Goal: Understand process/instructions: Learn how to perform a task or action

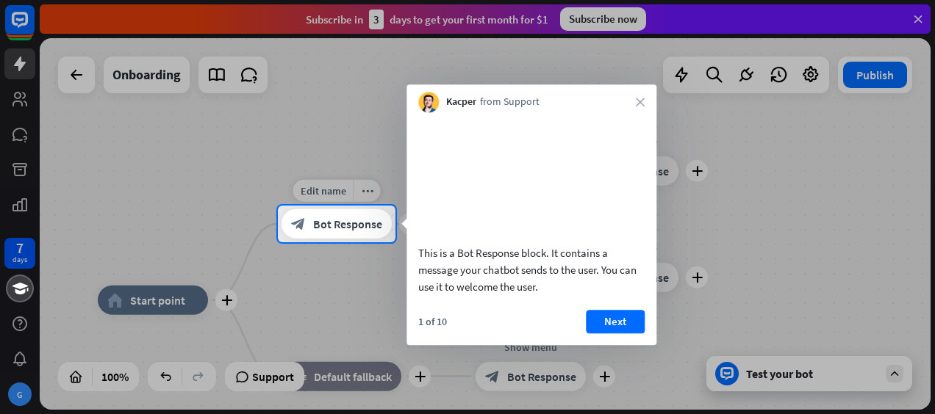
click at [325, 217] on span "Bot Response" at bounding box center [347, 224] width 69 height 15
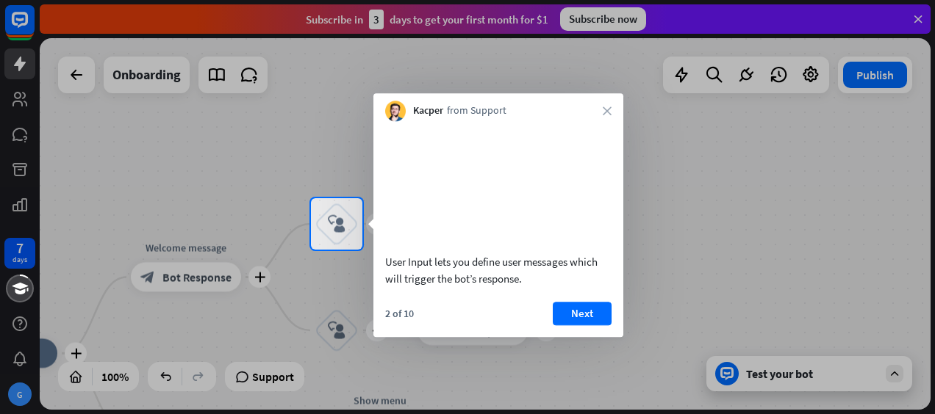
click at [486, 212] on video at bounding box center [498, 185] width 226 height 113
click at [611, 101] on div "Kacper from Support close" at bounding box center [498, 107] width 250 height 28
click at [570, 325] on button "Next" at bounding box center [581, 314] width 59 height 24
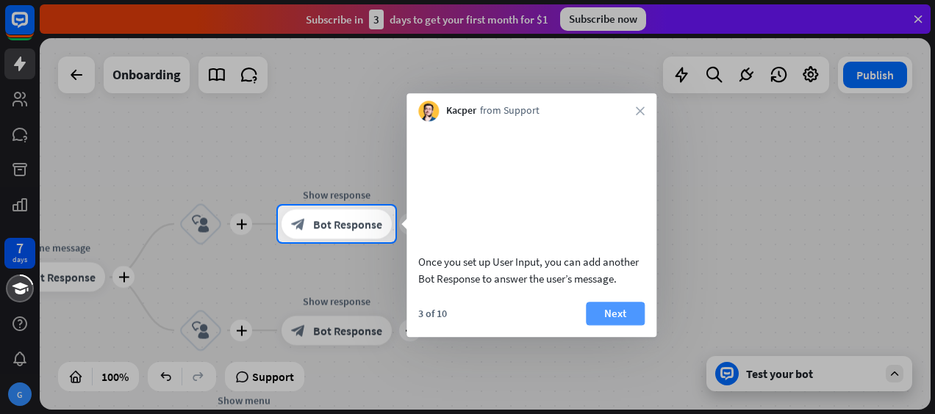
click at [595, 325] on button "Next" at bounding box center [615, 314] width 59 height 24
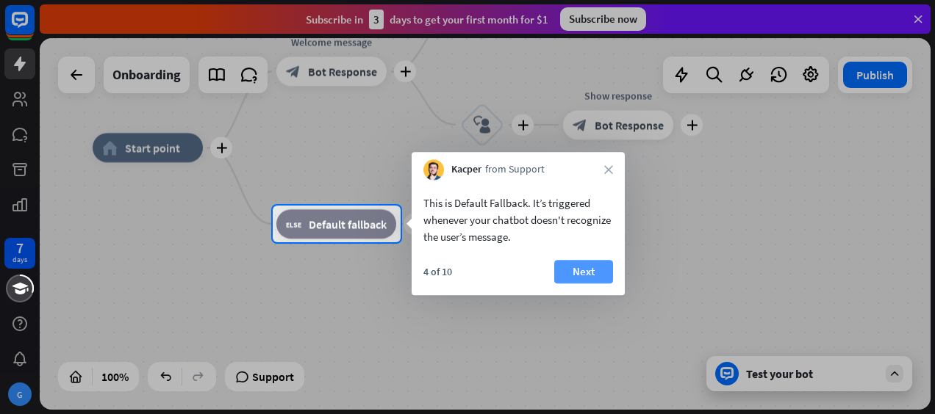
click at [579, 274] on button "Next" at bounding box center [583, 272] width 59 height 24
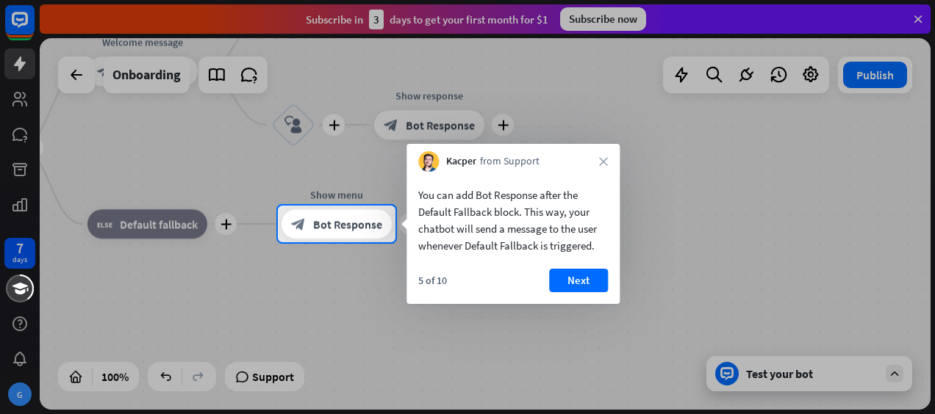
click at [580, 267] on div "You can add Bot Response after the Default Fallback block. This way, your chatb…" at bounding box center [512, 238] width 213 height 132
click at [584, 279] on button "Next" at bounding box center [578, 281] width 59 height 24
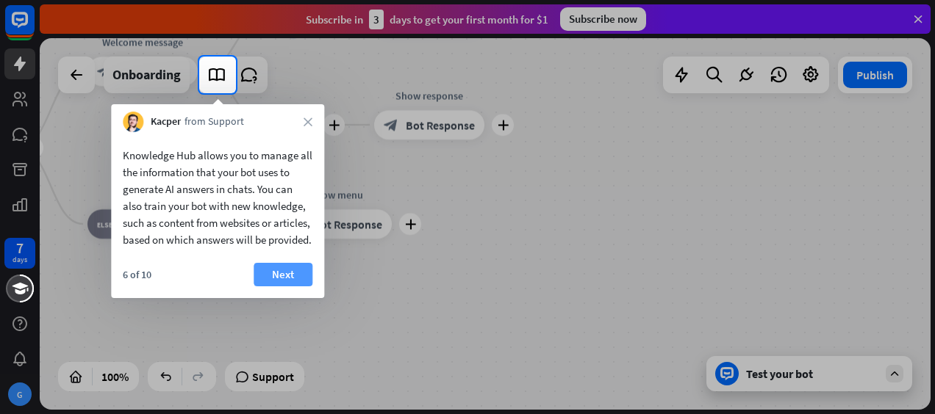
click at [303, 287] on button "Next" at bounding box center [282, 275] width 59 height 24
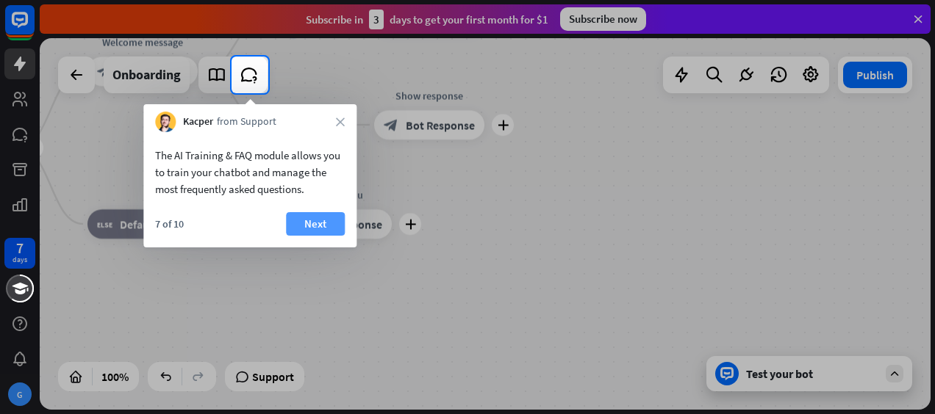
click at [331, 215] on button "Next" at bounding box center [315, 224] width 59 height 24
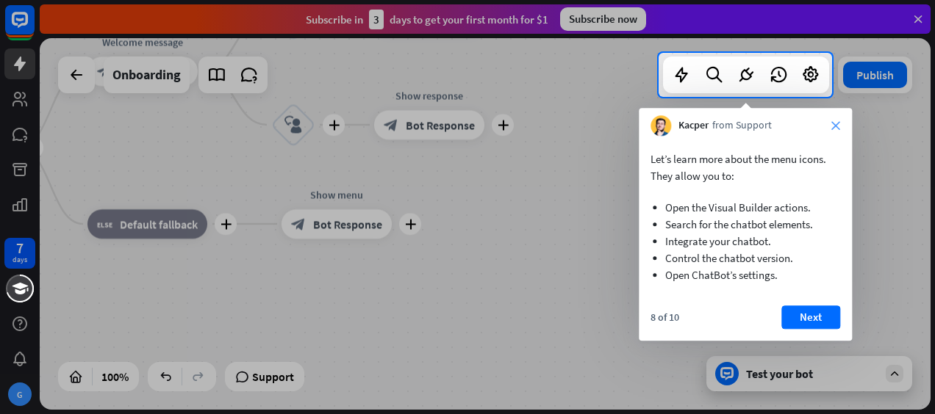
click at [833, 129] on icon "close" at bounding box center [835, 125] width 9 height 9
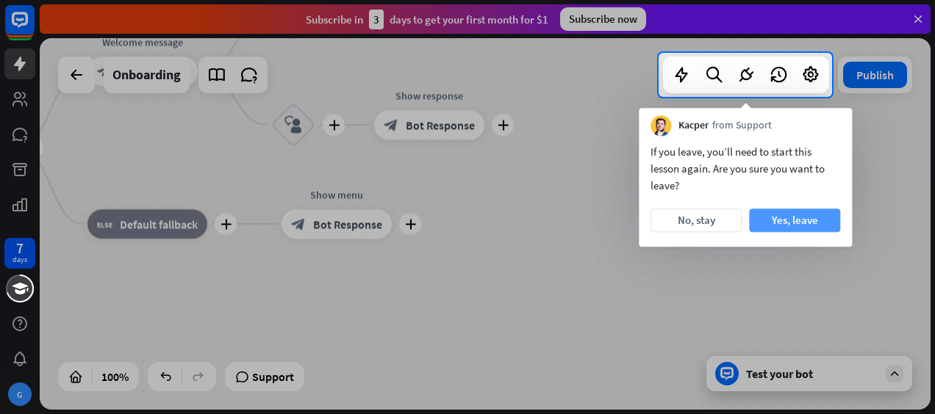
click at [782, 215] on button "Yes, leave" at bounding box center [794, 221] width 91 height 24
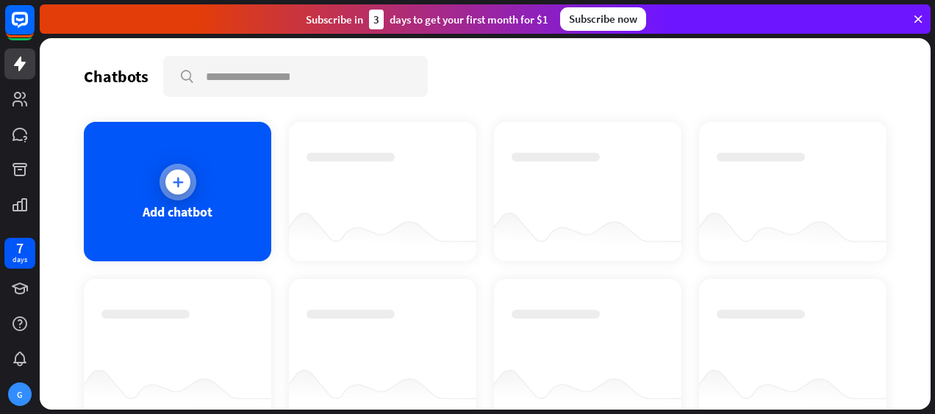
click at [181, 182] on icon at bounding box center [177, 182] width 15 height 15
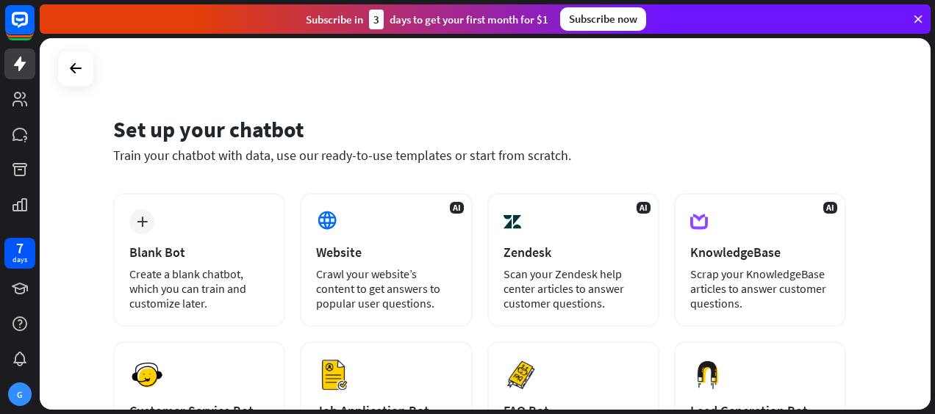
drag, startPoint x: 934, startPoint y: 130, endPoint x: 930, endPoint y: 165, distance: 34.7
click at [930, 165] on div "Set up your chatbot Train your chatbot with data, use our ready-to-use template…" at bounding box center [487, 226] width 895 height 376
drag, startPoint x: 932, startPoint y: 207, endPoint x: 927, endPoint y: 242, distance: 35.5
click at [927, 242] on div "Set up your chatbot Train your chatbot with data, use our ready-to-use template…" at bounding box center [487, 226] width 895 height 376
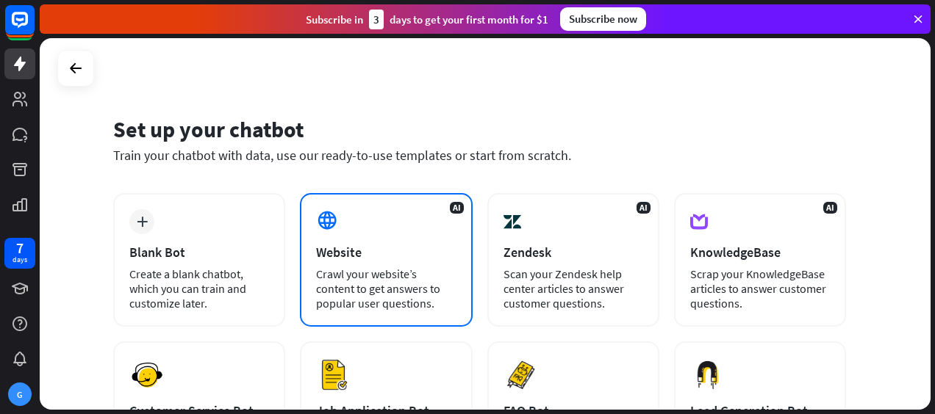
click at [339, 306] on div "Crawl your website’s content to get answers to popular user questions." at bounding box center [386, 289] width 140 height 44
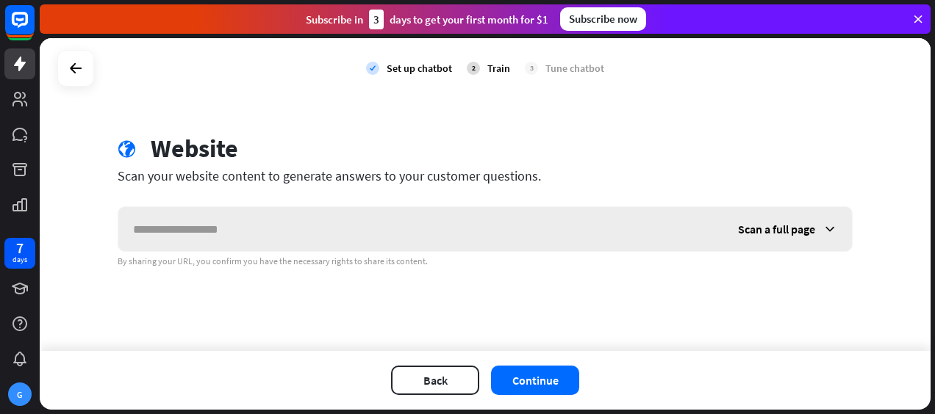
click at [366, 217] on input "text" at bounding box center [420, 229] width 605 height 44
